Goal: Task Accomplishment & Management: Complete application form

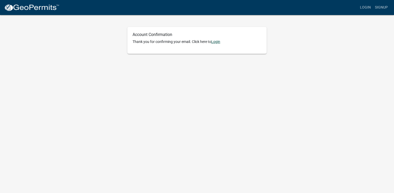
click at [219, 40] on link "Login" at bounding box center [215, 41] width 9 height 4
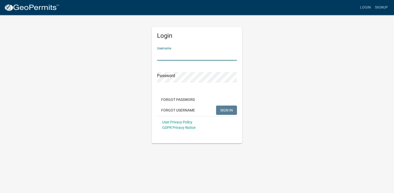
click at [195, 58] on input "Username" at bounding box center [197, 55] width 80 height 11
type input "[EMAIL_ADDRESS][DOMAIN_NAME]"
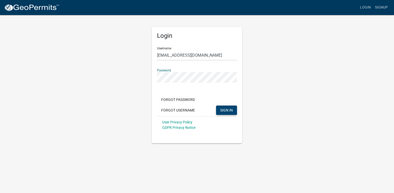
click at [222, 109] on span "SIGN IN" at bounding box center [226, 110] width 13 height 4
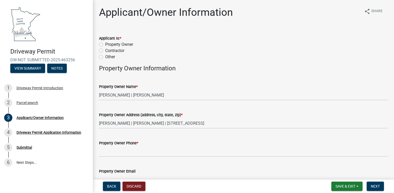
click at [105, 58] on label "Other" at bounding box center [110, 57] width 10 height 6
click at [105, 57] on input "Other" at bounding box center [106, 55] width 3 height 3
radio input "true"
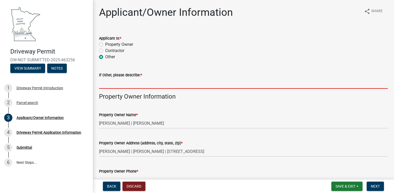
click at [107, 87] on input "If Other, please describe: *" at bounding box center [243, 83] width 289 height 11
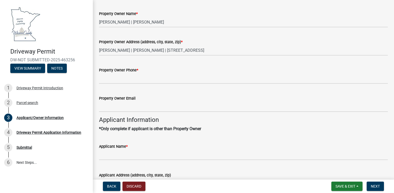
scroll to position [103, 0]
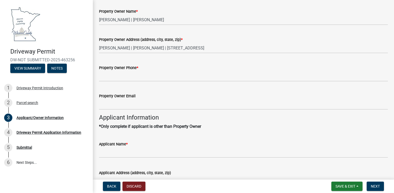
type input "[PERSON_NAME], City Administrator"
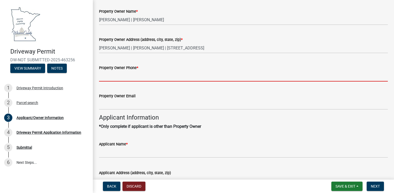
click at [137, 78] on input "Property Owner Phone *" at bounding box center [243, 76] width 289 height 11
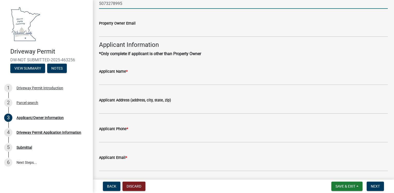
scroll to position [181, 0]
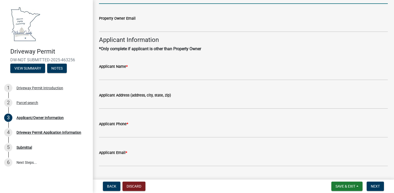
type input "5073278995"
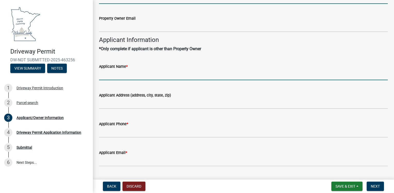
scroll to position [165, 0]
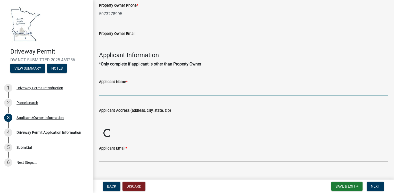
click at [104, 74] on div "Applicant Name *" at bounding box center [243, 83] width 289 height 24
type input "[PERSON_NAME]"
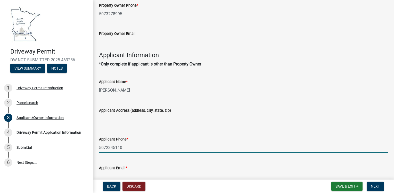
type input "5072345110"
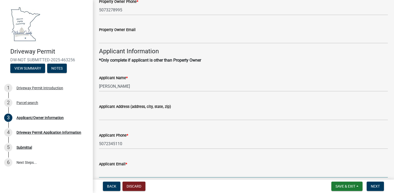
scroll to position [194, 0]
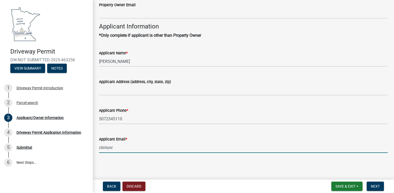
type input "[EMAIL_ADDRESS][DOMAIN_NAME]"
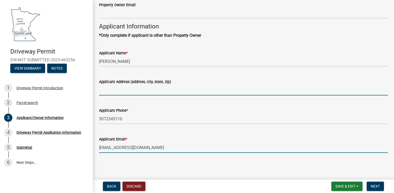
type input "City of [GEOGRAPHIC_DATA]"
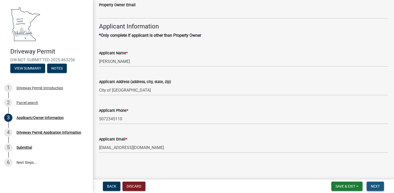
click at [376, 186] on span "Next" at bounding box center [375, 186] width 9 height 4
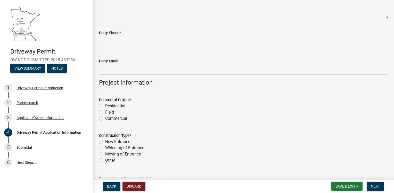
scroll to position [77, 0]
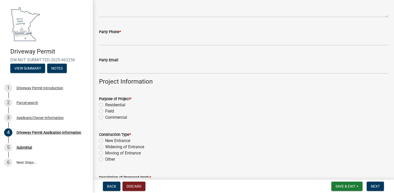
click at [105, 105] on label "Residential" at bounding box center [115, 105] width 20 height 6
click at [105, 105] on input "Residential" at bounding box center [106, 103] width 3 height 3
radio input "true"
click at [105, 146] on label "Widening of Entrance" at bounding box center [124, 147] width 39 height 6
click at [105, 146] on input "Widening of Entrance" at bounding box center [106, 145] width 3 height 3
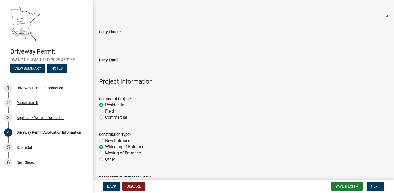
radio input "true"
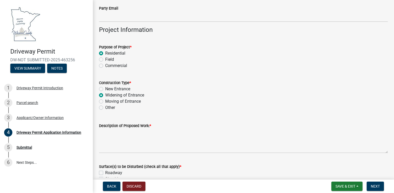
scroll to position [0, 0]
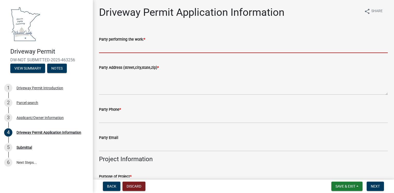
click at [112, 50] on input "Party performing the work: *" at bounding box center [243, 47] width 289 height 11
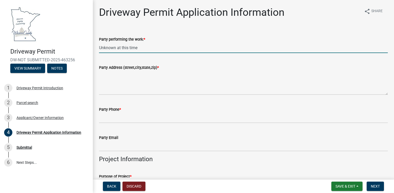
type input "Unknown at this time"
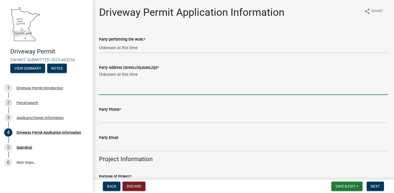
type textarea "Unknown at this time"
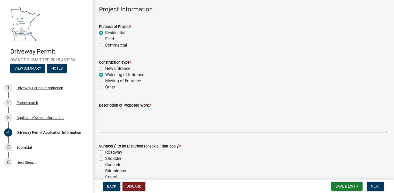
scroll to position [155, 0]
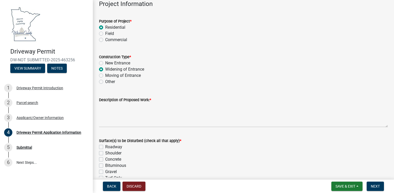
type input "Unknown at this time"
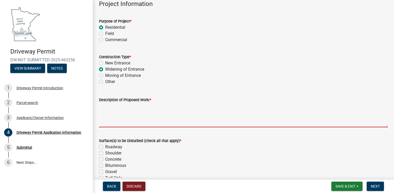
click at [104, 119] on textarea "Description of Proposed Work: *" at bounding box center [243, 115] width 289 height 24
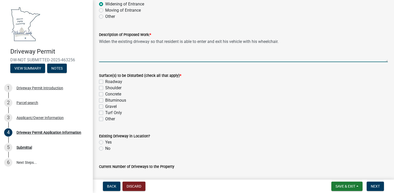
scroll to position [239, 0]
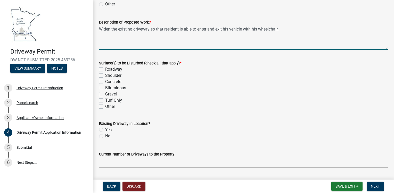
type textarea "Widen the existing driveway so that resident is able to enter and exit his vehi…"
click at [105, 81] on label "Concrete" at bounding box center [113, 81] width 16 height 6
click at [105, 81] on input "Concrete" at bounding box center [106, 79] width 3 height 3
checkbox input "true"
checkbox input "false"
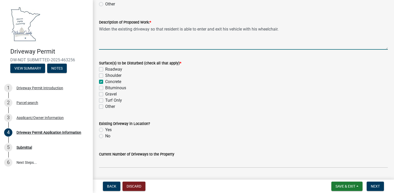
checkbox input "false"
checkbox input "true"
checkbox input "false"
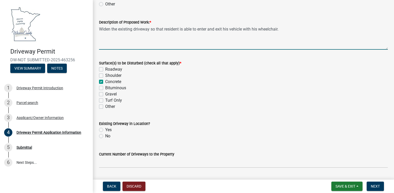
checkbox input "false"
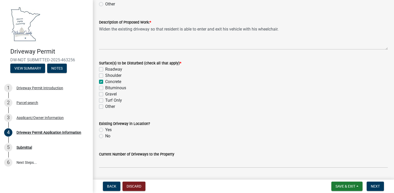
click at [105, 130] on label "Yes" at bounding box center [108, 129] width 6 height 6
click at [105, 130] on input "Yes" at bounding box center [106, 127] width 3 height 3
radio input "true"
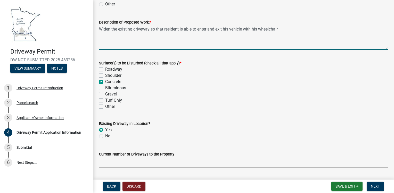
click at [284, 30] on textarea "Widen the existing driveway so that resident is able to enter and exit his vehi…" at bounding box center [243, 37] width 289 height 24
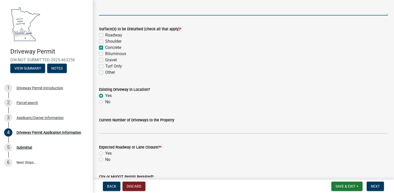
scroll to position [290, 0]
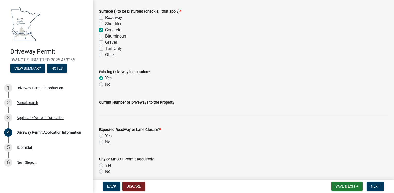
type textarea "Widen the existing driveway so that resident is able to enter and exit his vehi…"
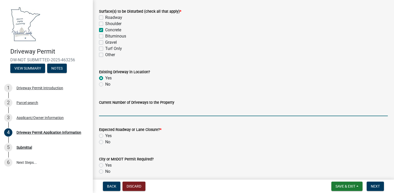
click at [149, 107] on input "Current Number of Driveways to the Property" at bounding box center [243, 110] width 289 height 11
type input "1"
click at [105, 141] on label "No" at bounding box center [107, 142] width 5 height 6
click at [105, 141] on input "No" at bounding box center [106, 140] width 3 height 3
radio input "true"
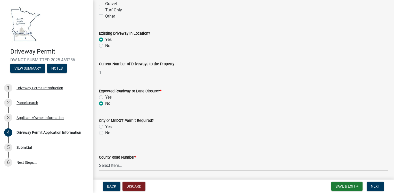
scroll to position [342, 0]
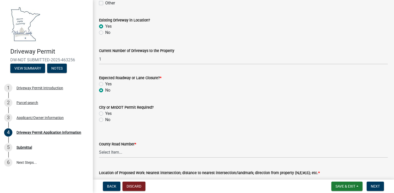
click at [105, 119] on label "No" at bounding box center [107, 119] width 5 height 6
click at [105, 119] on input "No" at bounding box center [106, 117] width 3 height 3
radio input "true"
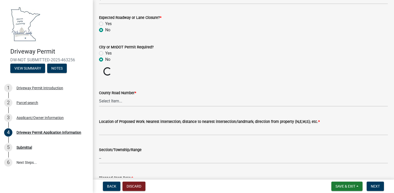
scroll to position [419, 0]
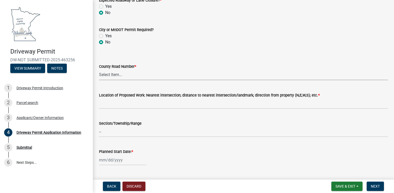
click at [106, 73] on select "Select Item... 1 2 3 4 5 6 7 8 9 10 11 12 13 14 15 16 17 18 19 20 22 23 24 26 2…" at bounding box center [243, 74] width 289 height 11
click at [99, 69] on select "Select Item... 1 2 3 4 5 6 7 8 9 10 11 12 13 14 15 16 17 18 19 20 22 23 24 26 2…" at bounding box center [243, 74] width 289 height 11
select select "612caa0b-d4a0-477f-98c7-83a1d0bb194f"
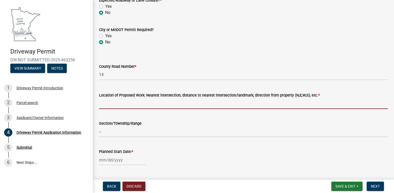
click at [161, 105] on input "Location of Proposed Work: Nearest intersection; distance to nearest intersecti…" at bounding box center [243, 103] width 289 height 11
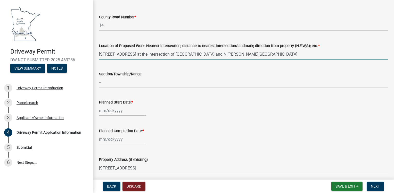
scroll to position [471, 0]
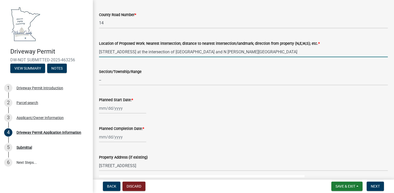
type input "[STREET_ADDRESS] at the intersection of [GEOGRAPHIC_DATA] and N [PERSON_NAME][G…"
click at [122, 108] on div at bounding box center [122, 108] width 47 height 11
select select "8"
select select "2025"
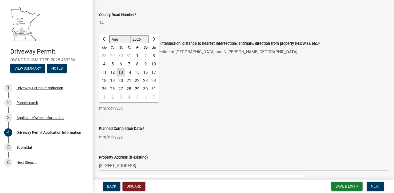
click at [114, 80] on div "19" at bounding box center [112, 80] width 8 height 8
type input "[DATE]"
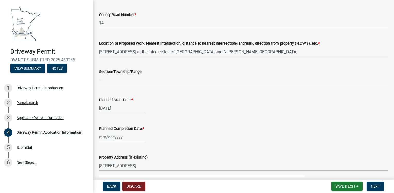
select select "8"
select select "2025"
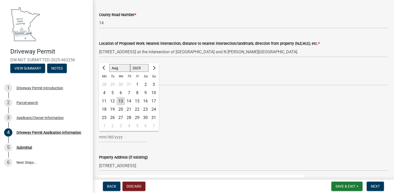
click at [124, 136] on div "[PERSON_NAME] Feb Mar Apr [PERSON_NAME][DATE] Oct Nov [DATE] 1526 1527 1528 152…" at bounding box center [122, 136] width 47 height 11
click at [154, 68] on span "Next month" at bounding box center [154, 68] width 4 height 4
select select "9"
click at [114, 117] on div "30" at bounding box center [112, 117] width 8 height 8
type input "[DATE]"
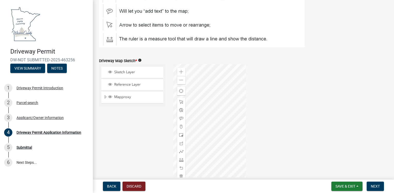
scroll to position [677, 0]
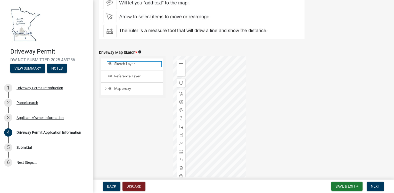
click at [121, 64] on span "Sketch Layer" at bounding box center [137, 63] width 49 height 5
click at [180, 143] on span at bounding box center [181, 143] width 4 height 4
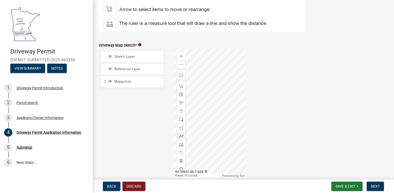
click at [191, 117] on div at bounding box center [209, 112] width 73 height 129
click at [186, 117] on div at bounding box center [209, 112] width 73 height 129
click at [186, 129] on div at bounding box center [209, 112] width 73 height 129
click at [191, 128] on div at bounding box center [209, 112] width 73 height 129
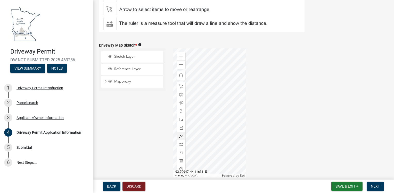
click at [191, 128] on div at bounding box center [209, 112] width 73 height 129
click at [191, 127] on div at bounding box center [209, 112] width 73 height 129
click at [185, 127] on div at bounding box center [209, 112] width 73 height 129
click at [185, 117] on div at bounding box center [209, 112] width 73 height 129
click at [192, 117] on div at bounding box center [209, 112] width 73 height 129
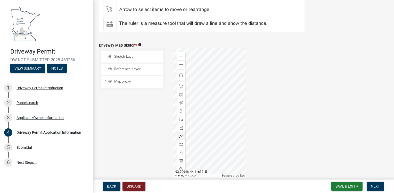
click at [192, 118] on div at bounding box center [209, 112] width 73 height 129
click at [192, 117] on div at bounding box center [209, 112] width 73 height 129
click at [180, 119] on span at bounding box center [181, 119] width 4 height 4
click at [191, 117] on div at bounding box center [209, 112] width 73 height 129
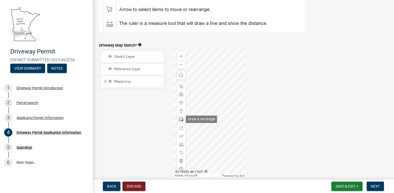
click at [180, 118] on span at bounding box center [181, 119] width 4 height 4
click at [191, 117] on div at bounding box center [209, 112] width 73 height 129
click at [186, 117] on div at bounding box center [209, 112] width 73 height 129
click at [186, 126] on div at bounding box center [209, 112] width 73 height 129
click at [191, 126] on div at bounding box center [209, 112] width 73 height 129
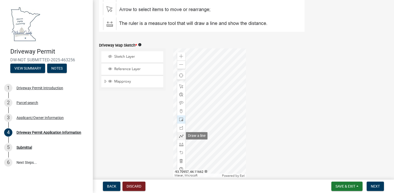
click at [181, 137] on span at bounding box center [181, 136] width 4 height 4
click at [191, 117] on div at bounding box center [209, 112] width 73 height 129
click at [186, 117] on div at bounding box center [209, 112] width 73 height 129
click at [191, 117] on div at bounding box center [209, 112] width 73 height 129
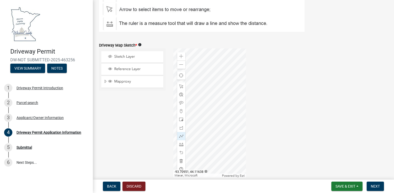
click at [186, 117] on div at bounding box center [209, 112] width 73 height 129
click at [186, 128] on div at bounding box center [209, 112] width 73 height 129
click at [192, 127] on div at bounding box center [209, 112] width 73 height 129
click at [374, 185] on span "Next" at bounding box center [375, 186] width 9 height 4
click at [376, 185] on span "Next" at bounding box center [375, 186] width 9 height 4
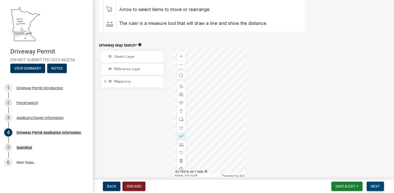
scroll to position [760, 0]
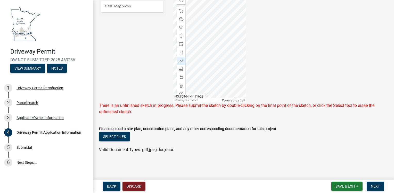
click at [194, 56] on div at bounding box center [209, 37] width 73 height 129
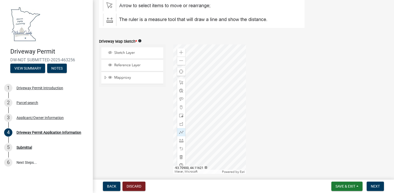
scroll to position [722, 0]
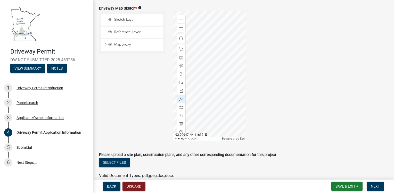
click at [190, 81] on div at bounding box center [209, 75] width 73 height 129
click at [186, 81] on div at bounding box center [209, 75] width 73 height 129
click at [186, 92] on div at bounding box center [209, 75] width 73 height 129
click at [193, 91] on div at bounding box center [209, 75] width 73 height 129
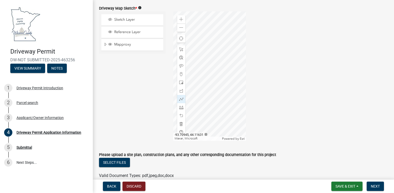
click at [193, 91] on div at bounding box center [209, 75] width 73 height 129
click at [191, 80] on div at bounding box center [209, 75] width 73 height 129
click at [185, 81] on div at bounding box center [209, 75] width 73 height 129
click at [185, 90] on div at bounding box center [209, 75] width 73 height 129
click at [192, 90] on div at bounding box center [209, 75] width 73 height 129
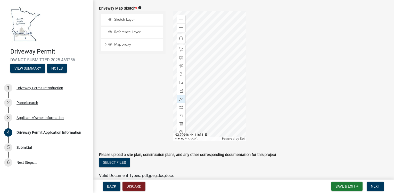
click at [192, 90] on div at bounding box center [209, 75] width 73 height 129
click at [376, 186] on span "Next" at bounding box center [375, 186] width 9 height 4
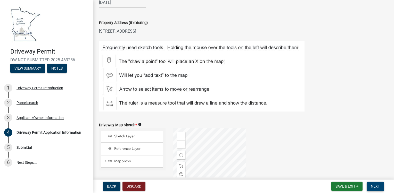
scroll to position [631, 0]
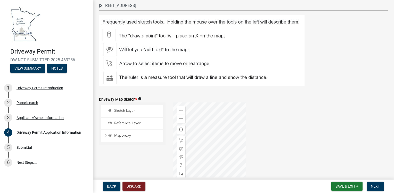
click at [139, 99] on icon "info" at bounding box center [140, 99] width 4 height 4
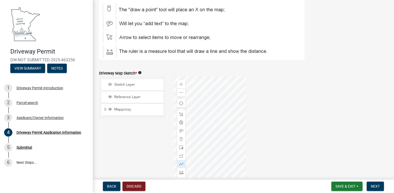
scroll to position [657, 0]
click at [131, 98] on span "Reference Layer" at bounding box center [137, 97] width 49 height 5
click at [125, 110] on span "Mapproxy" at bounding box center [137, 109] width 49 height 5
click at [124, 84] on span "Sketch Layer" at bounding box center [137, 84] width 49 height 5
click at [128, 98] on span "Reference Layer" at bounding box center [137, 97] width 49 height 5
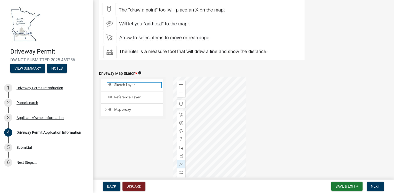
click at [125, 84] on span "Sketch Layer" at bounding box center [137, 84] width 49 height 5
click at [192, 146] on div at bounding box center [209, 140] width 73 height 129
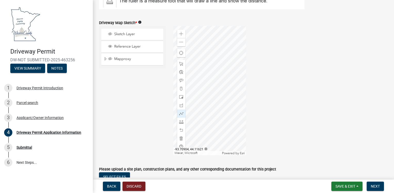
scroll to position [708, 0]
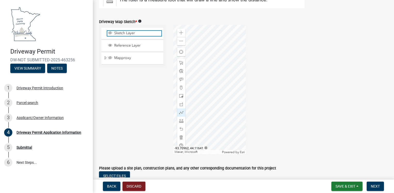
click at [124, 34] on span "Sketch Layer" at bounding box center [137, 33] width 49 height 5
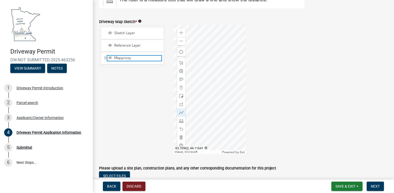
click at [127, 57] on span "Mapproxy" at bounding box center [137, 58] width 49 height 5
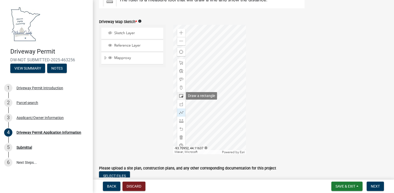
click at [180, 95] on span at bounding box center [181, 96] width 4 height 4
click at [191, 94] on div at bounding box center [209, 89] width 73 height 129
click at [186, 94] on div at bounding box center [209, 89] width 73 height 129
click at [186, 104] on div at bounding box center [209, 89] width 73 height 129
click at [191, 105] on div at bounding box center [209, 89] width 73 height 129
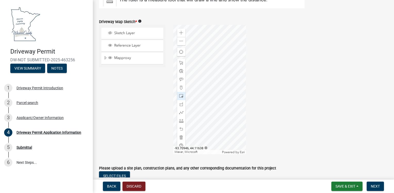
click at [191, 94] on div at bounding box center [209, 89] width 73 height 129
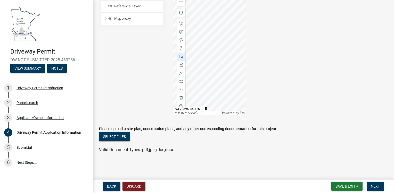
scroll to position [696, 0]
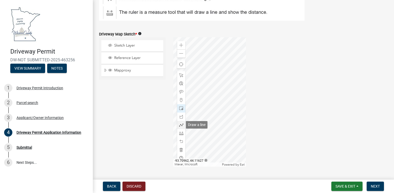
click at [181, 124] on span at bounding box center [181, 125] width 4 height 4
click at [191, 107] on div at bounding box center [209, 101] width 73 height 129
click at [186, 107] on div at bounding box center [209, 101] width 73 height 129
click at [187, 117] on div at bounding box center [209, 101] width 73 height 129
click at [191, 116] on div at bounding box center [209, 101] width 73 height 129
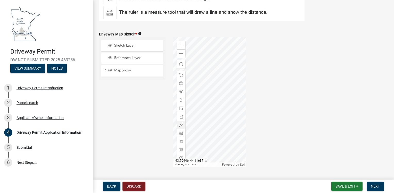
click at [191, 107] on div at bounding box center [209, 101] width 73 height 129
click at [194, 107] on div at bounding box center [209, 101] width 73 height 129
click at [374, 184] on span "Next" at bounding box center [375, 186] width 9 height 4
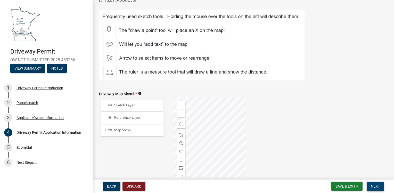
scroll to position [644, 0]
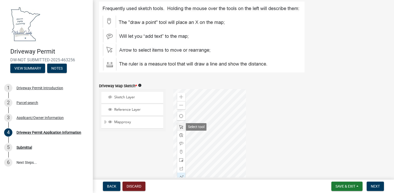
click at [181, 127] on span at bounding box center [181, 127] width 4 height 4
click at [190, 158] on div at bounding box center [209, 153] width 73 height 129
click at [186, 158] on div at bounding box center [209, 153] width 73 height 129
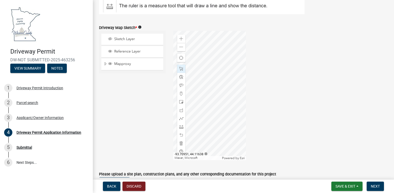
scroll to position [670, 0]
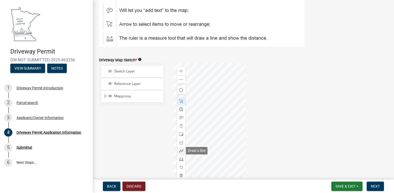
click at [181, 149] on span at bounding box center [181, 150] width 4 height 4
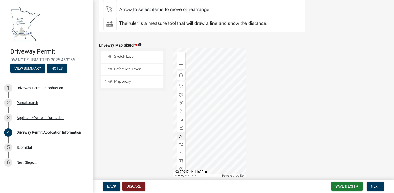
click at [190, 117] on div at bounding box center [209, 112] width 73 height 129
click at [191, 117] on div at bounding box center [209, 112] width 73 height 129
click at [179, 143] on span at bounding box center [181, 144] width 4 height 4
click at [191, 117] on div at bounding box center [209, 112] width 73 height 129
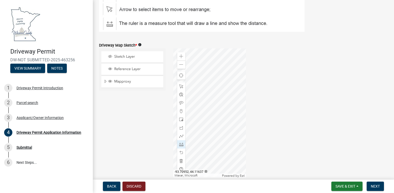
click at [186, 118] on div at bounding box center [209, 112] width 73 height 129
click at [186, 129] on div at bounding box center [209, 112] width 73 height 129
click at [191, 129] on div at bounding box center [209, 112] width 73 height 129
click at [191, 118] on div at bounding box center [209, 112] width 73 height 129
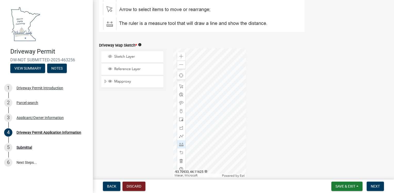
click at [225, 116] on div at bounding box center [209, 112] width 73 height 129
click at [377, 186] on span "Next" at bounding box center [375, 186] width 9 height 4
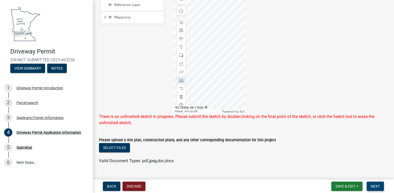
scroll to position [760, 0]
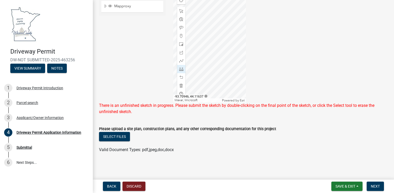
click at [202, 11] on div at bounding box center [209, 37] width 73 height 129
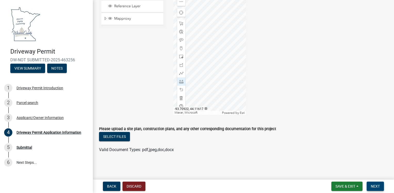
click at [375, 186] on span "Next" at bounding box center [375, 186] width 9 height 4
click at [375, 185] on span "Next" at bounding box center [375, 186] width 9 height 4
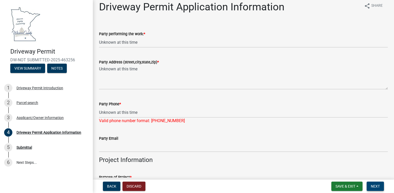
scroll to position [0, 0]
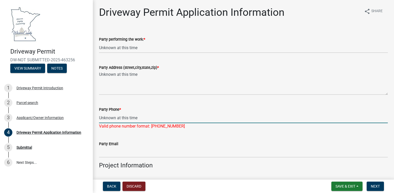
click at [109, 114] on input "Unknown at this time" at bounding box center [243, 117] width 289 height 11
type input "e"
type input "5073278995"
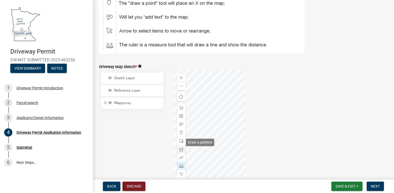
scroll to position [664, 0]
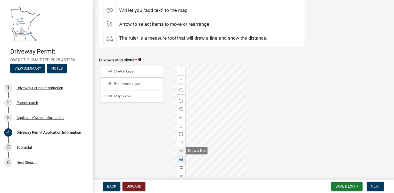
click at [182, 150] on span at bounding box center [181, 150] width 4 height 4
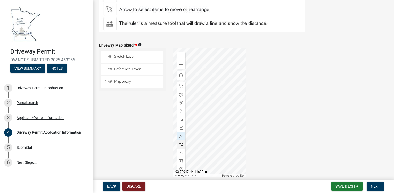
click at [201, 85] on div at bounding box center [209, 112] width 73 height 129
click at [193, 85] on div at bounding box center [209, 112] width 73 height 129
click at [193, 101] on div at bounding box center [209, 112] width 73 height 129
click at [201, 101] on div at bounding box center [209, 112] width 73 height 129
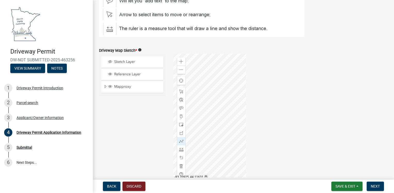
scroll to position [638, 0]
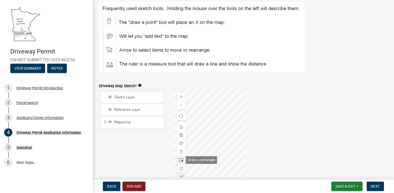
click at [179, 161] on span at bounding box center [181, 160] width 4 height 4
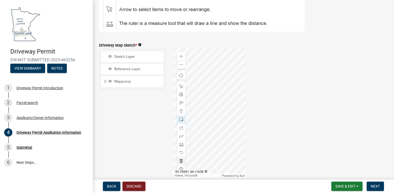
click at [201, 85] on div at bounding box center [209, 112] width 73 height 129
click at [194, 85] on div at bounding box center [209, 112] width 73 height 129
click at [193, 102] on div at bounding box center [209, 112] width 73 height 129
click at [201, 102] on div at bounding box center [209, 112] width 73 height 129
click at [201, 85] on div at bounding box center [209, 112] width 73 height 129
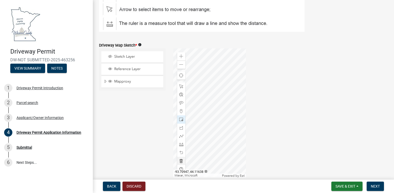
click at [201, 85] on div at bounding box center [209, 112] width 73 height 129
click at [375, 185] on span "Next" at bounding box center [375, 186] width 9 height 4
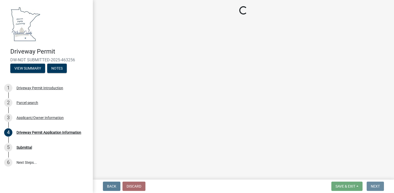
scroll to position [0, 0]
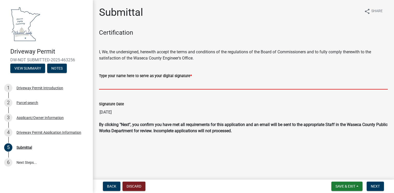
click at [145, 84] on input "Type your name here to serve as your digital signature *" at bounding box center [243, 84] width 289 height 11
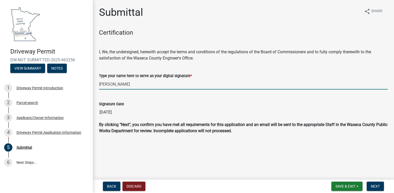
type input "[PERSON_NAME]"
click at [378, 184] on span "Next" at bounding box center [375, 186] width 9 height 4
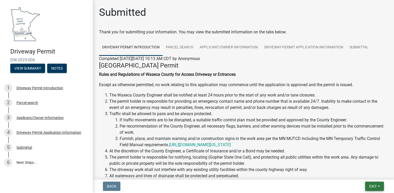
click at [375, 185] on span "Exit" at bounding box center [373, 186] width 7 height 4
click at [362, 171] on button "Save & Exit" at bounding box center [363, 172] width 41 height 12
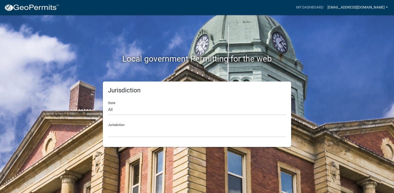
click at [385, 7] on link "[EMAIL_ADDRESS][DOMAIN_NAME]" at bounding box center [358, 8] width 65 height 10
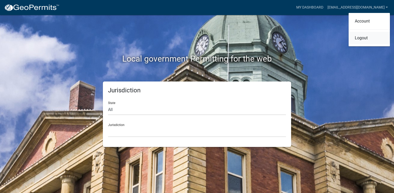
click at [365, 38] on link "Logout" at bounding box center [369, 38] width 41 height 12
